Goal: Task Accomplishment & Management: Complete application form

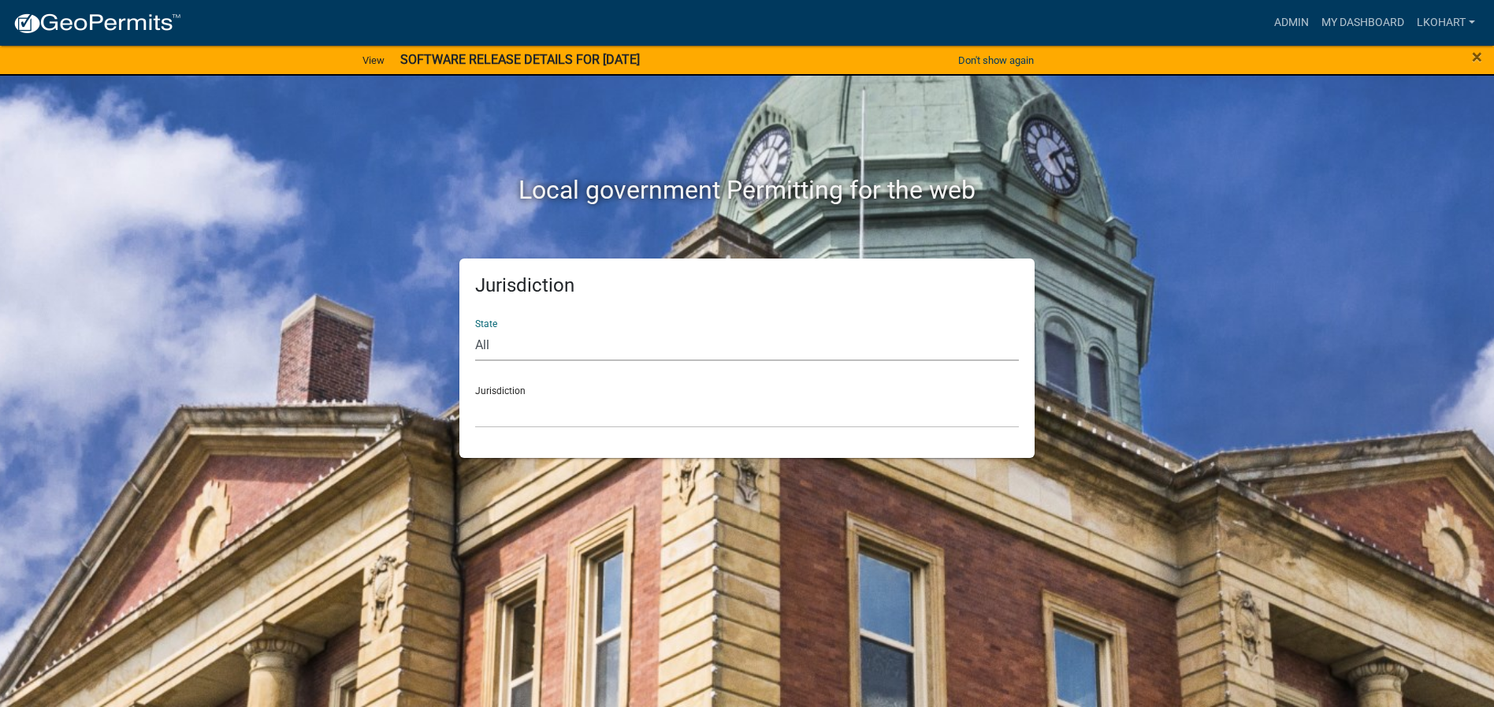
click at [497, 344] on select "All [US_STATE] [US_STATE] [US_STATE] [US_STATE] [US_STATE] [US_STATE] [US_STATE…" at bounding box center [747, 345] width 544 height 32
select select "[US_STATE]"
click at [475, 329] on select "All [US_STATE] [US_STATE] [US_STATE] [US_STATE] [US_STATE] [US_STATE] [US_STATE…" at bounding box center [747, 345] width 544 height 32
drag, startPoint x: 500, startPoint y: 439, endPoint x: 515, endPoint y: 398, distance: 43.6
click at [515, 398] on select "[GEOGRAPHIC_DATA], [US_STATE] [GEOGRAPHIC_DATA], [US_STATE] [GEOGRAPHIC_DATA], …" at bounding box center [747, 412] width 544 height 32
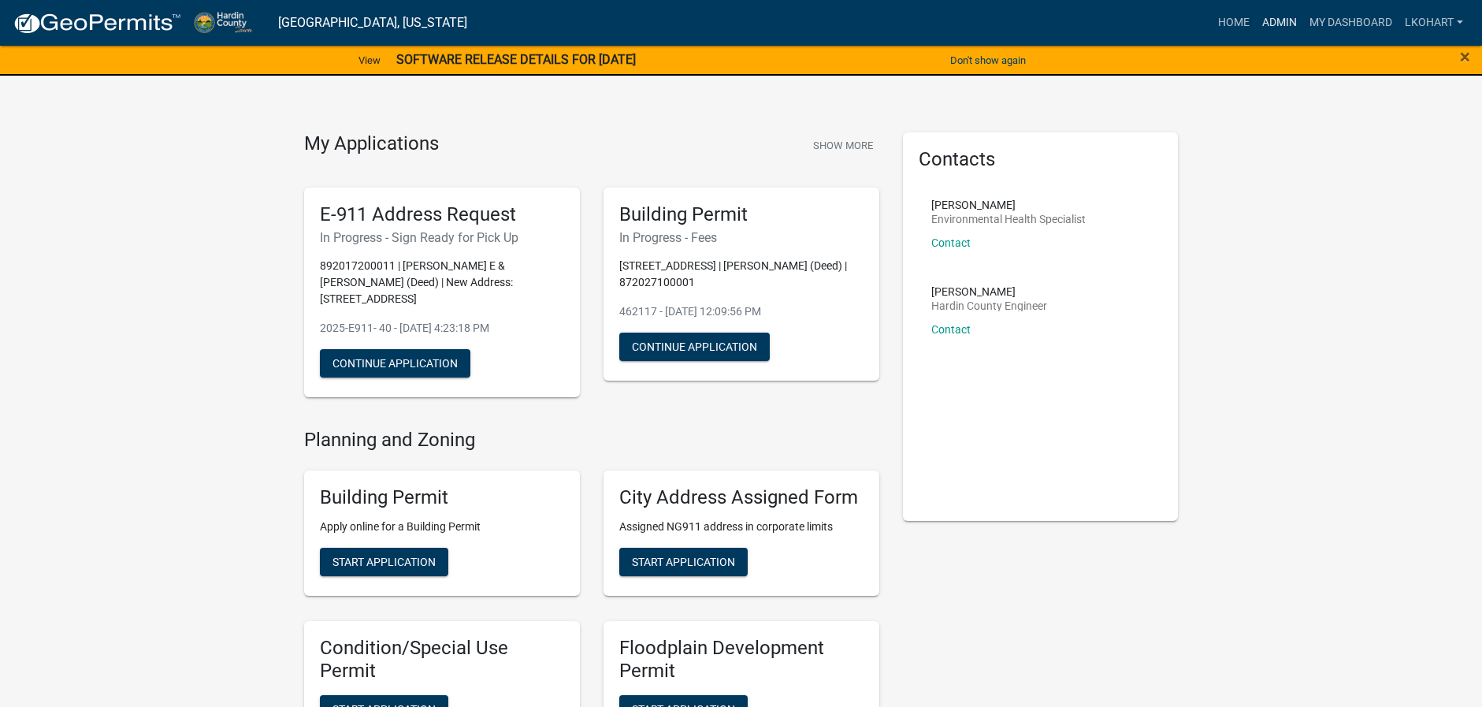
click at [1281, 24] on link "Admin" at bounding box center [1279, 23] width 47 height 30
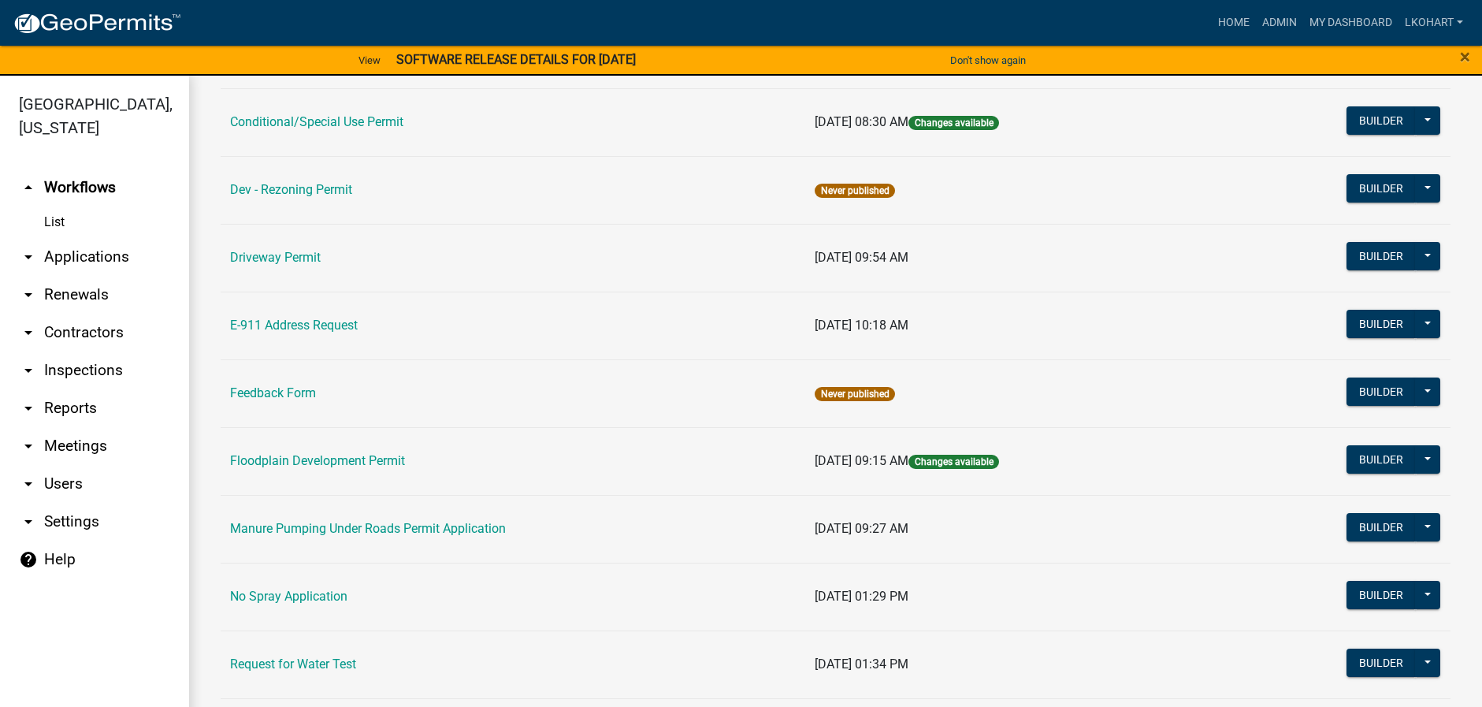
scroll to position [394, 0]
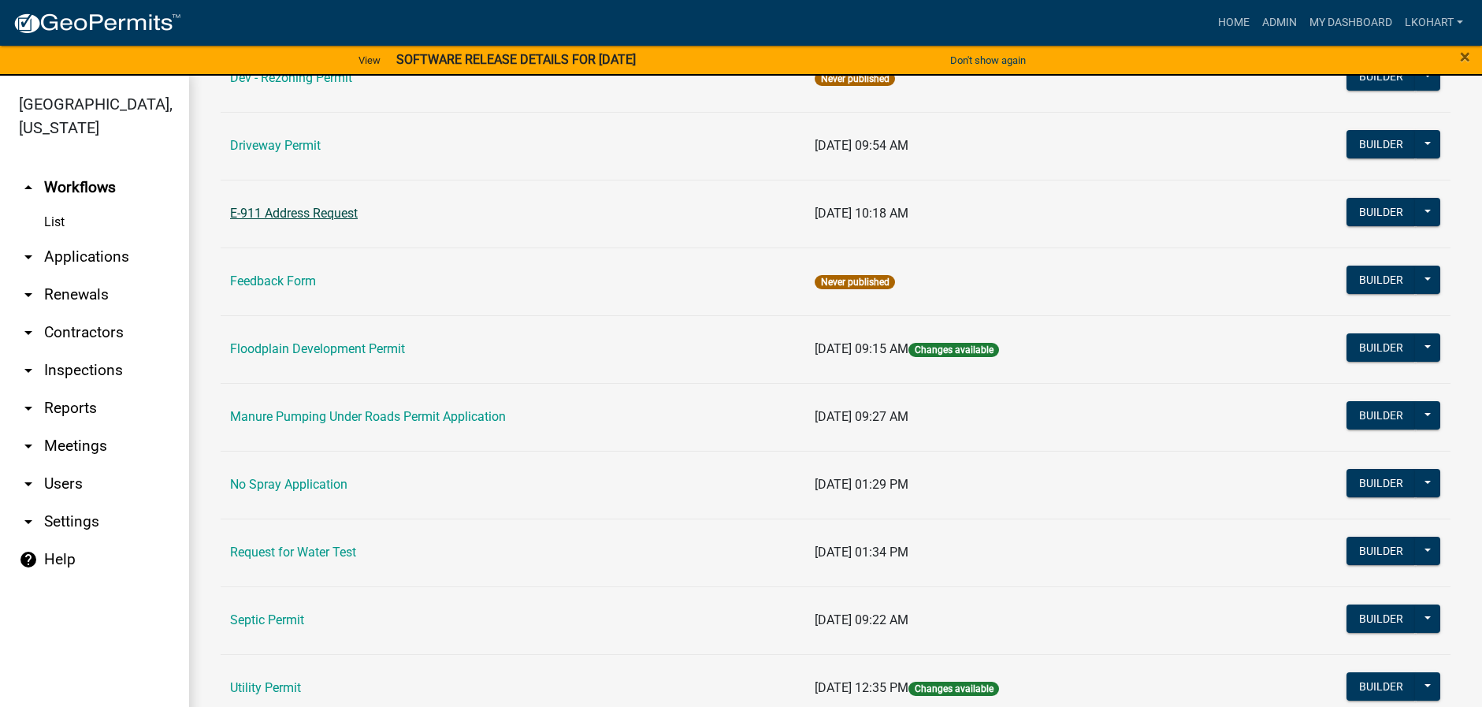
click at [305, 214] on link "E-911 Address Request" at bounding box center [294, 213] width 128 height 15
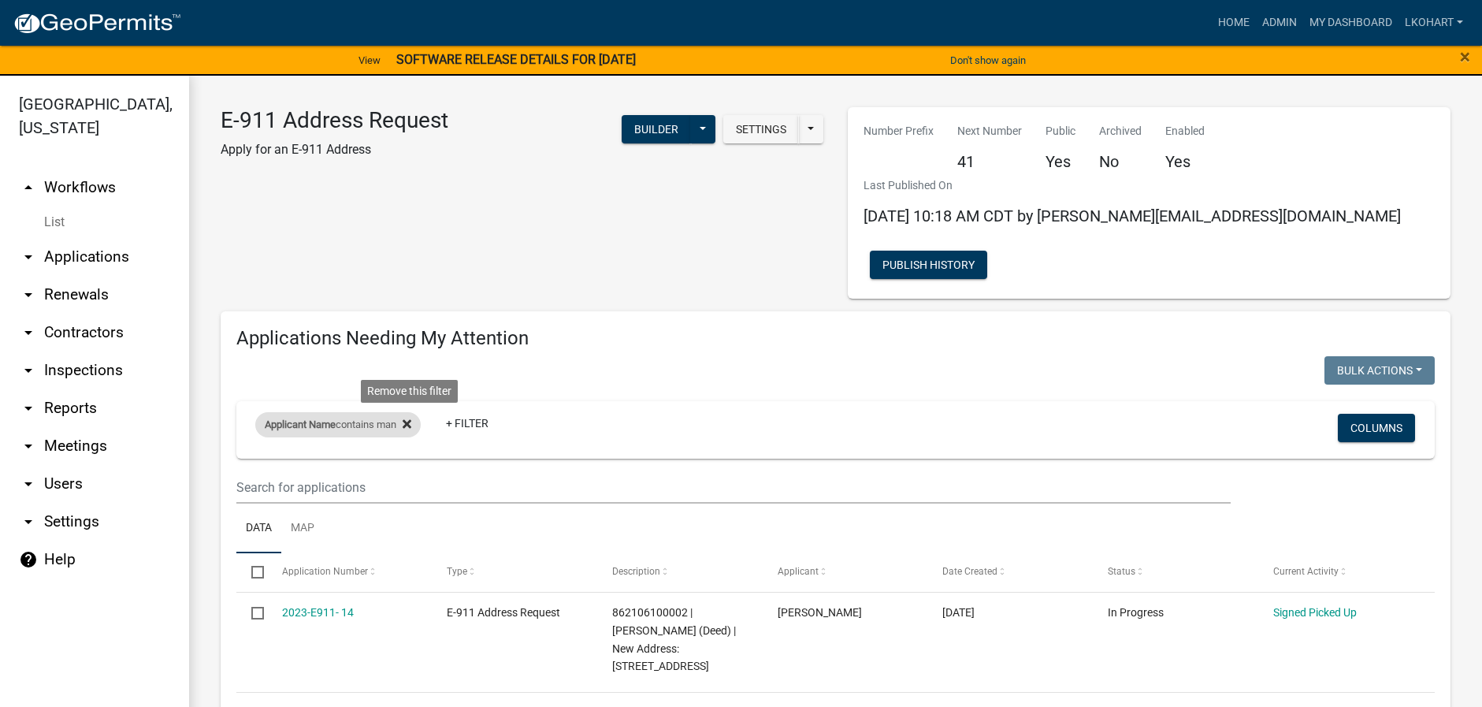
click at [411, 420] on icon at bounding box center [407, 424] width 9 height 9
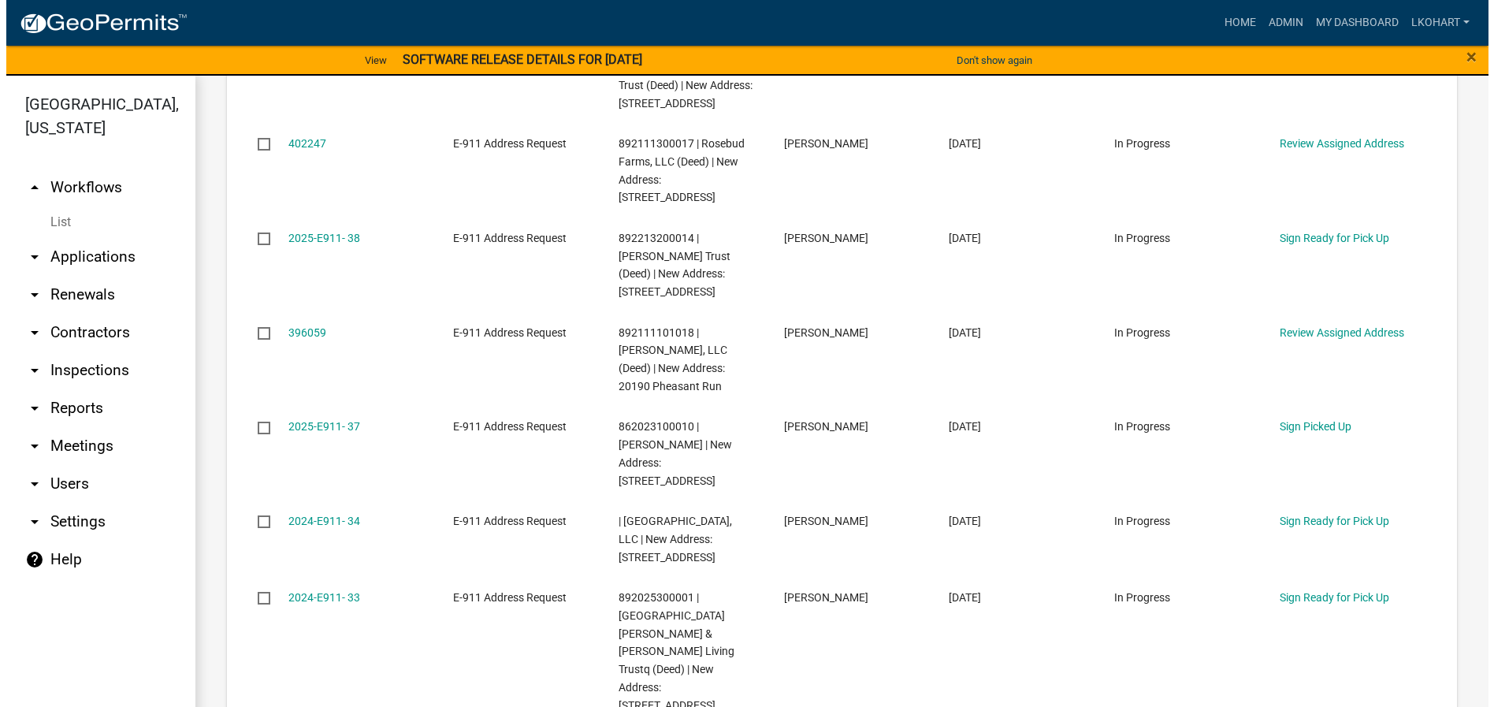
scroll to position [867, 0]
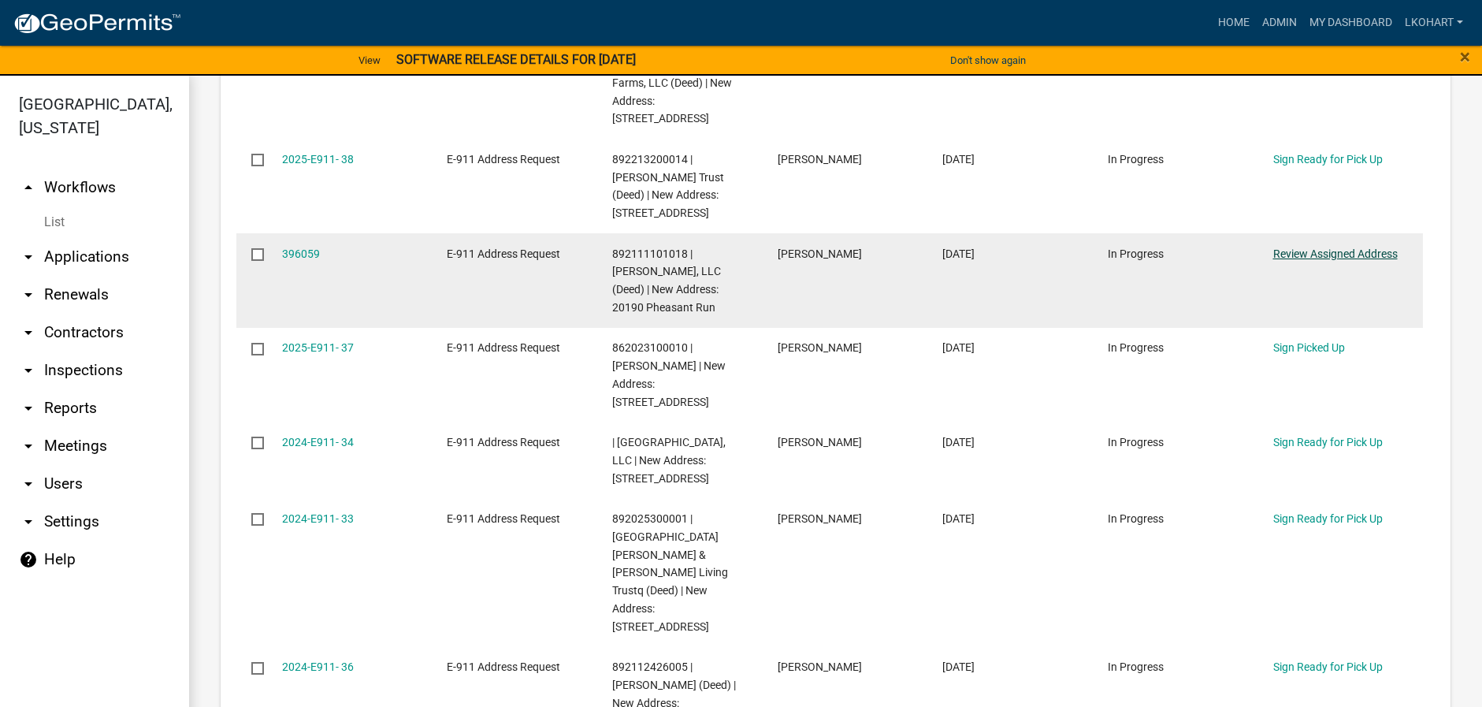
click at [1318, 247] on link "Review Assigned Address" at bounding box center [1335, 253] width 125 height 13
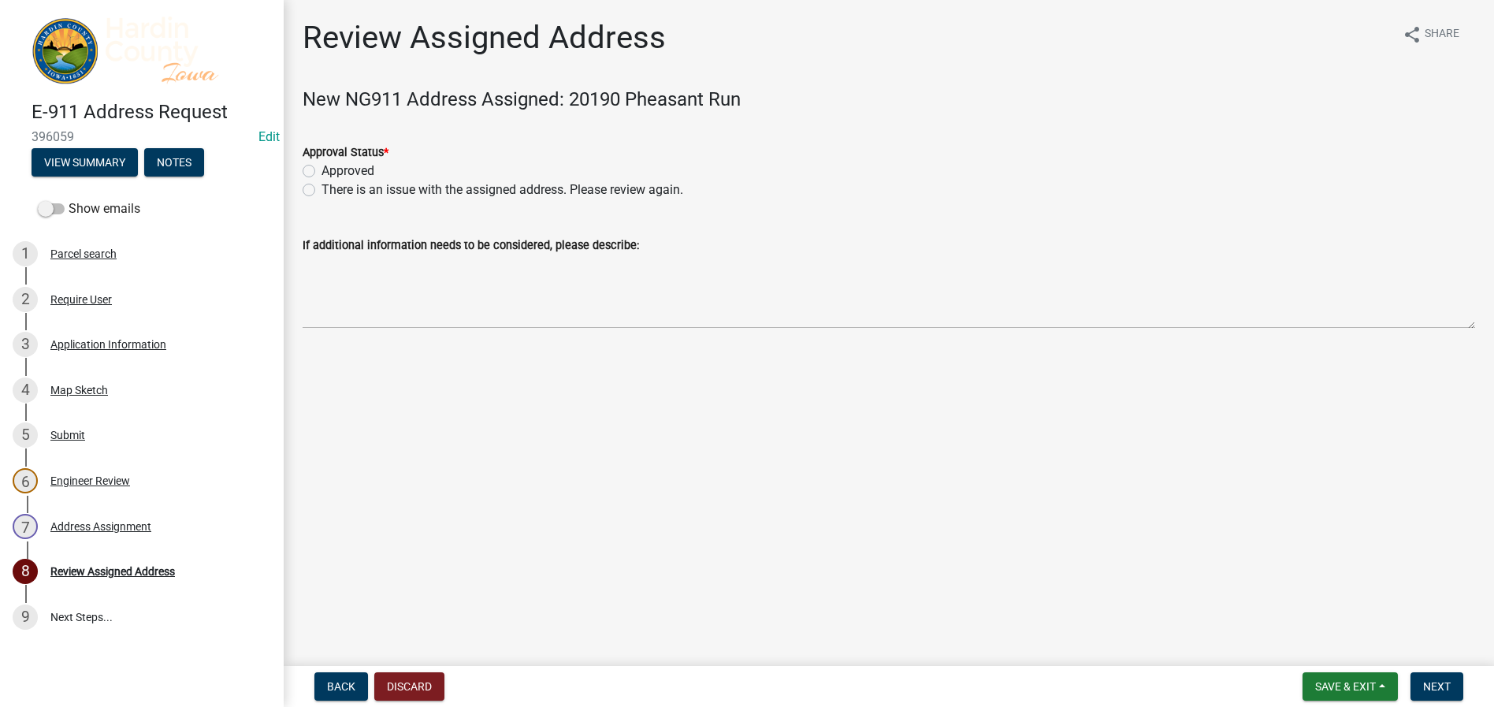
click at [322, 169] on label "Approved" at bounding box center [348, 171] width 53 height 19
click at [322, 169] on input "Approved" at bounding box center [327, 167] width 10 height 10
radio input "true"
click at [1425, 688] on span "Next" at bounding box center [1437, 686] width 28 height 13
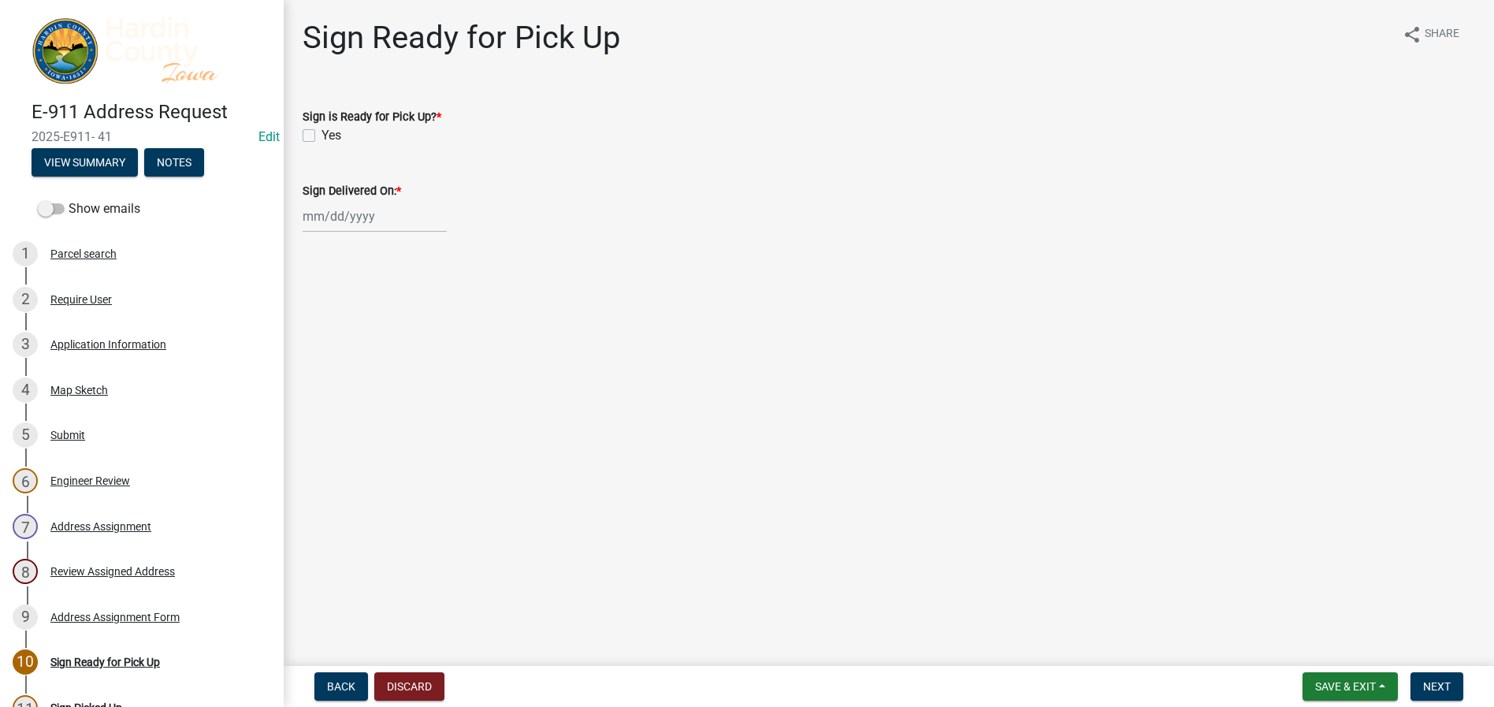
click at [322, 135] on label "Yes" at bounding box center [332, 135] width 20 height 19
click at [322, 135] on input "Yes" at bounding box center [327, 131] width 10 height 10
checkbox input "true"
click at [1425, 688] on span "Next" at bounding box center [1437, 686] width 28 height 13
select select "9"
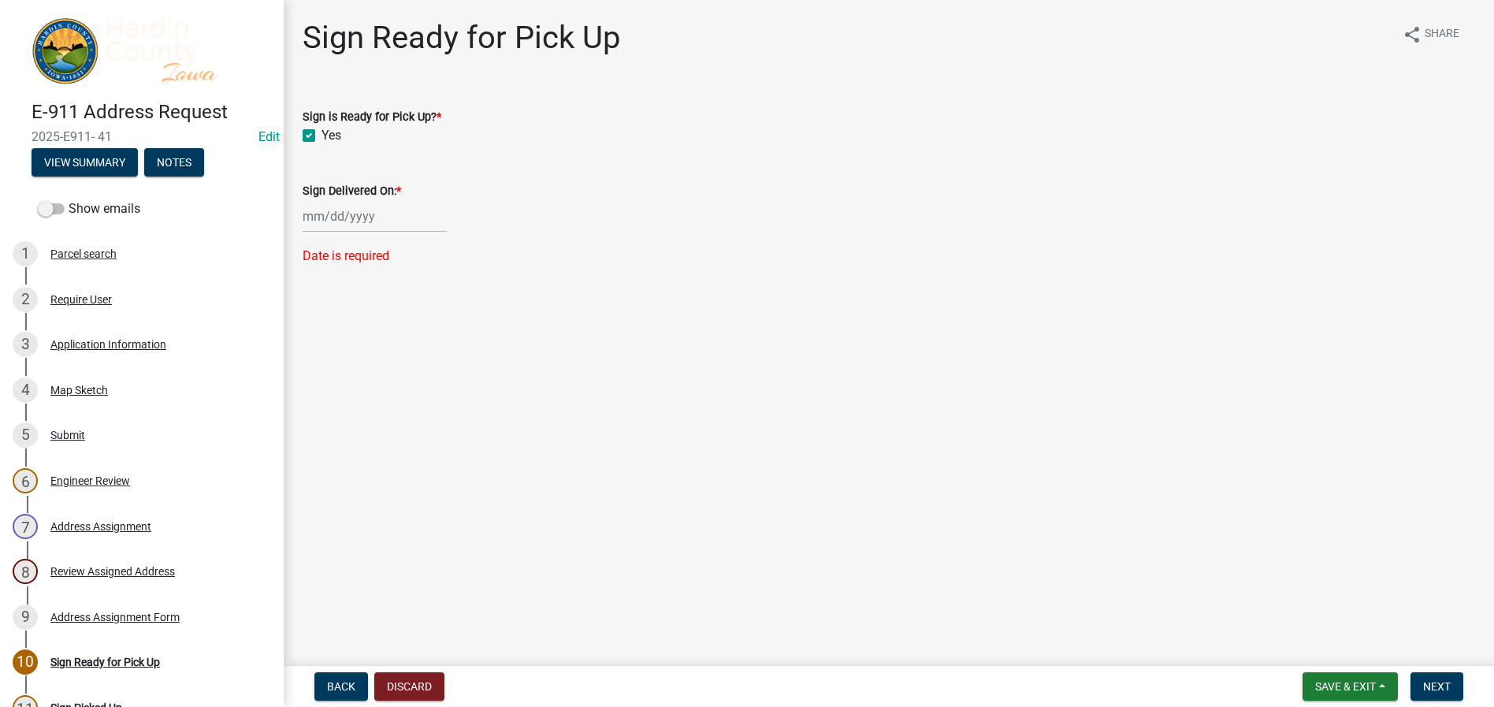
select select "2025"
click at [305, 217] on div "[PERSON_NAME] Feb Mar Apr [PERSON_NAME][DATE] Oct Nov [DATE] 1526 1527 1528 152…" at bounding box center [375, 216] width 144 height 32
click at [344, 329] on div "9" at bounding box center [343, 325] width 25 height 25
type input "[DATE]"
click at [393, 190] on label "Sign Delivered On: *" at bounding box center [352, 191] width 99 height 11
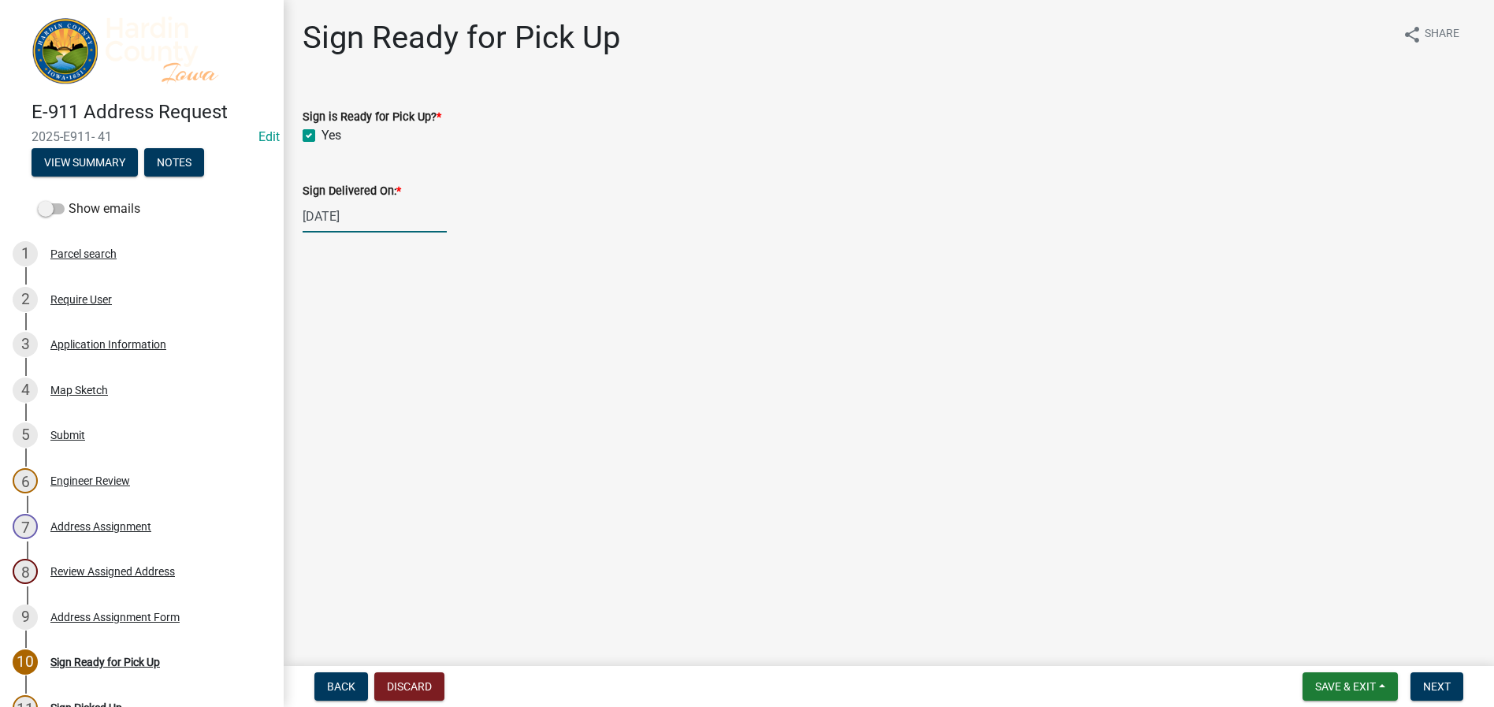
click at [393, 200] on input "[DATE]" at bounding box center [375, 216] width 144 height 32
select select "9"
select select "2025"
click at [317, 322] on div "8" at bounding box center [318, 325] width 25 height 25
type input "[DATE]"
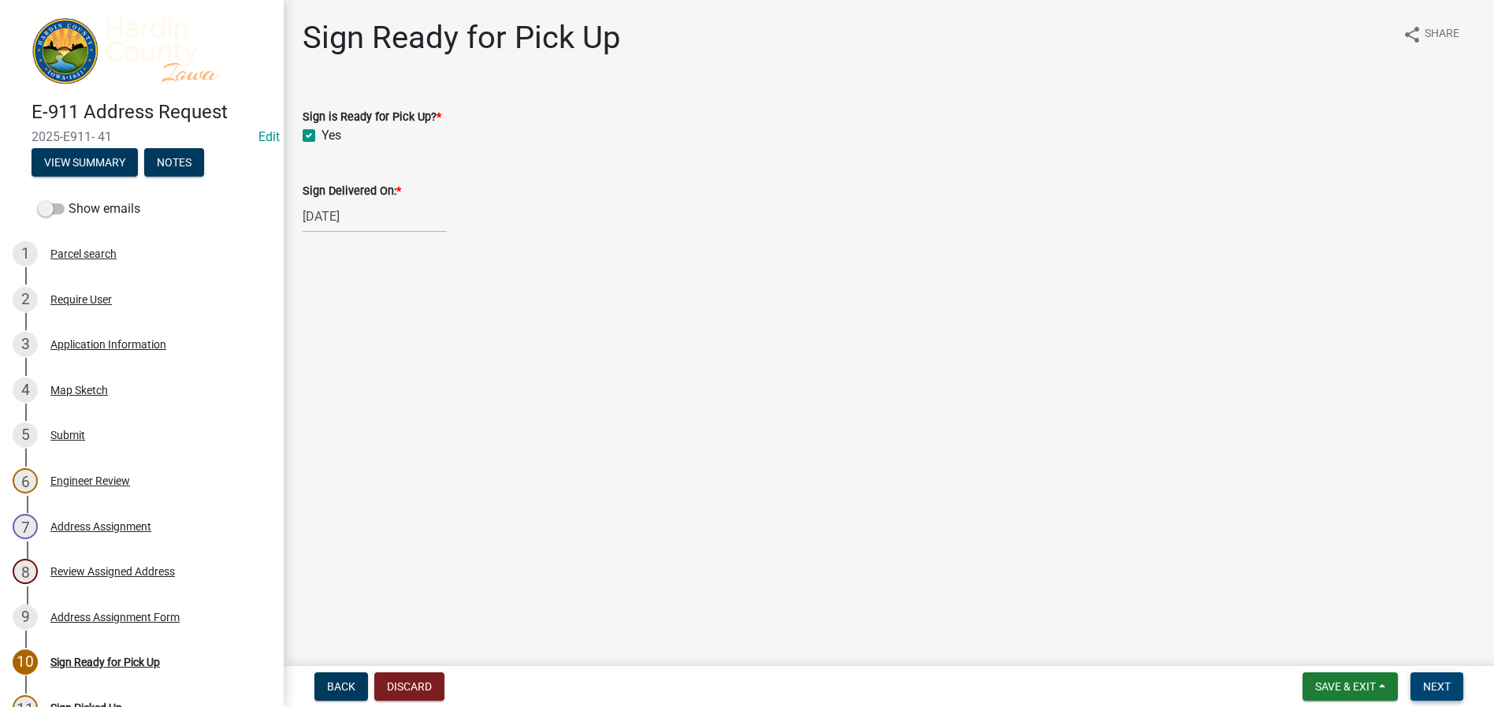
click at [1433, 686] on span "Next" at bounding box center [1437, 686] width 28 height 13
